Goal: Ask a question

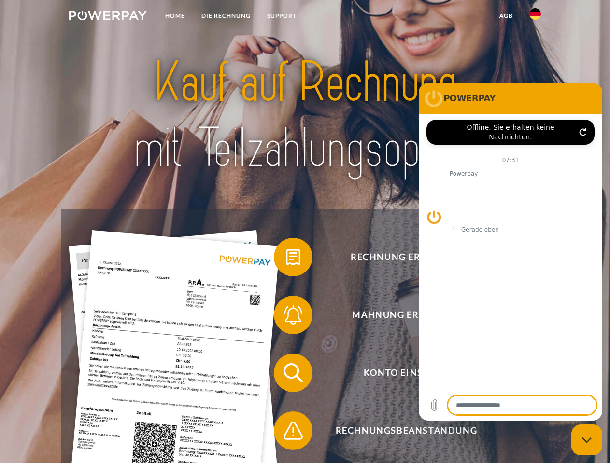
click at [108, 17] on img at bounding box center [108, 16] width 78 height 10
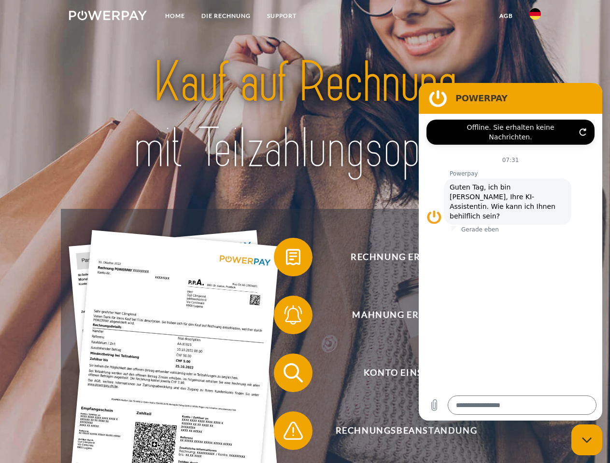
click at [535, 17] on img at bounding box center [535, 14] width 12 height 12
click at [505, 16] on link "agb" at bounding box center [506, 15] width 30 height 17
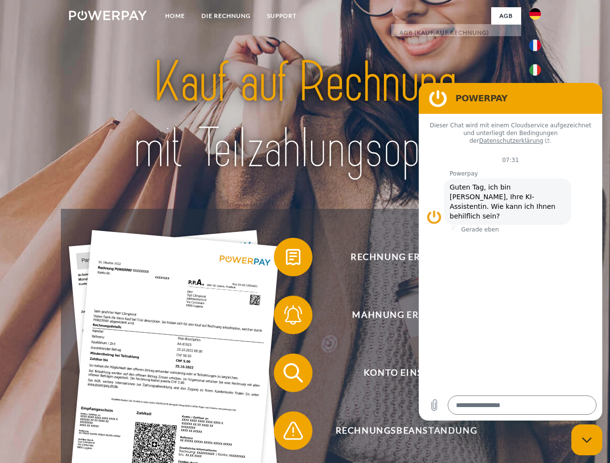
click at [286, 259] on span at bounding box center [278, 257] width 48 height 48
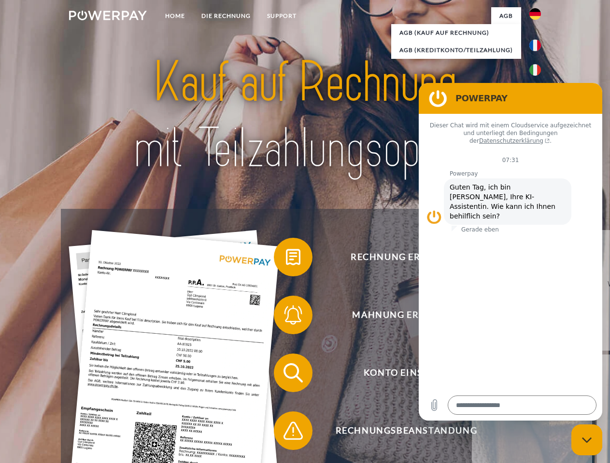
click at [286, 317] on span at bounding box center [278, 315] width 48 height 48
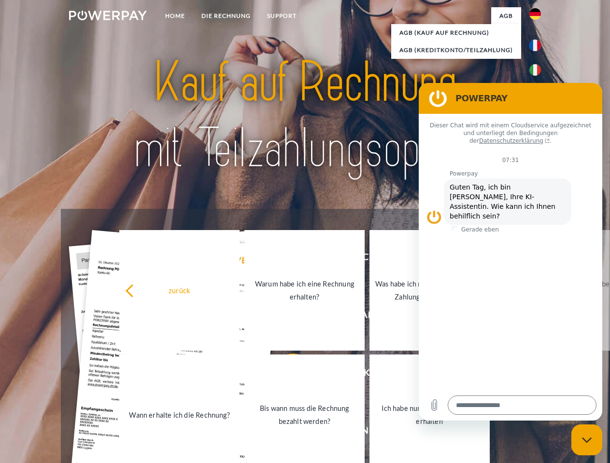
click at [286, 375] on link "Bis wann muss die Rechnung bezahlt werden?" at bounding box center [304, 415] width 120 height 121
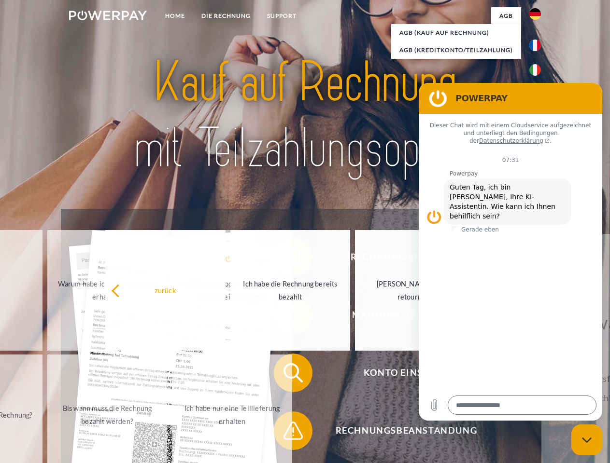
click at [286, 433] on span at bounding box center [278, 431] width 48 height 48
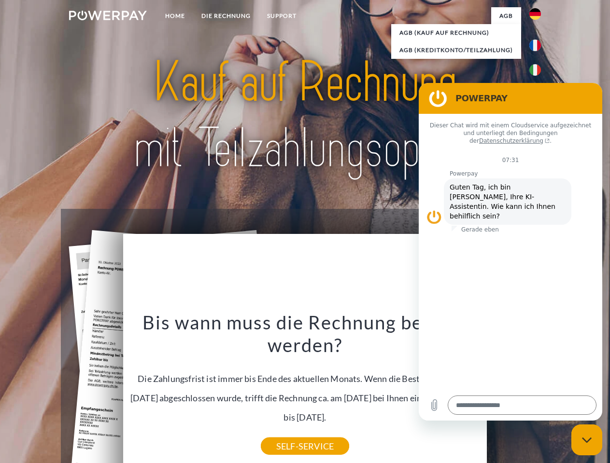
click at [586, 440] on icon "Messaging-Fenster schließen" at bounding box center [587, 440] width 10 height 6
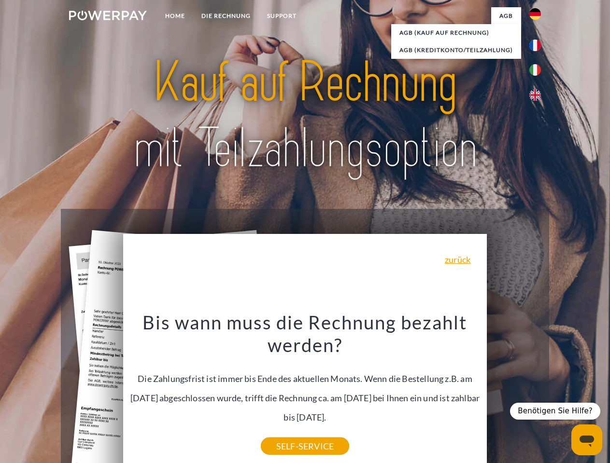
type textarea "*"
